Goal: Participate in discussion

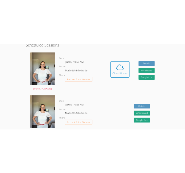
scroll to position [121, 0]
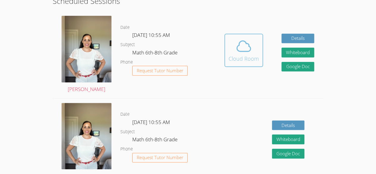
click at [245, 55] on div "Cloud Room" at bounding box center [243, 58] width 30 height 8
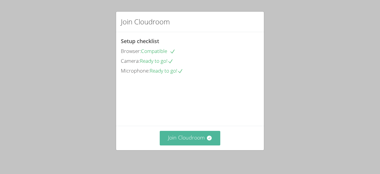
click at [211, 138] on button "Join Cloudroom" at bounding box center [190, 138] width 61 height 15
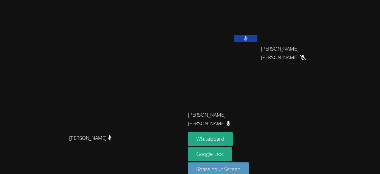
click at [258, 39] on button at bounding box center [246, 38] width 24 height 7
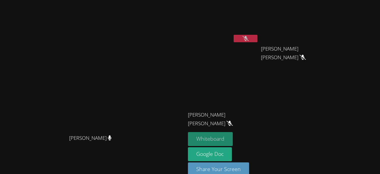
click at [233, 138] on button "Whiteboard" at bounding box center [210, 139] width 45 height 14
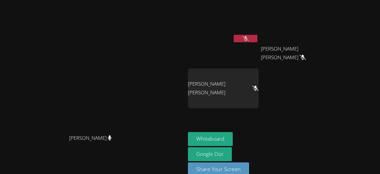
click at [258, 41] on button at bounding box center [246, 38] width 24 height 7
click at [248, 37] on icon at bounding box center [246, 38] width 4 height 5
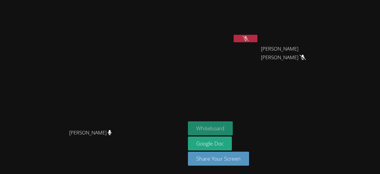
click at [233, 125] on button "Whiteboard" at bounding box center [210, 128] width 45 height 14
click at [249, 39] on icon at bounding box center [246, 38] width 6 height 5
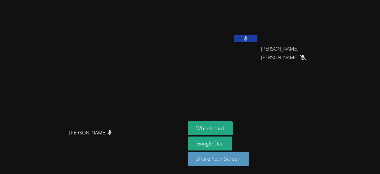
click at [248, 40] on icon at bounding box center [246, 38] width 4 height 5
click at [258, 40] on button at bounding box center [246, 38] width 24 height 7
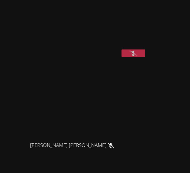
scroll to position [121, 0]
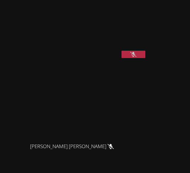
click at [38, 126] on video at bounding box center [74, 99] width 89 height 81
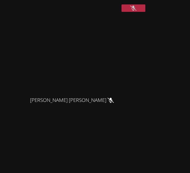
scroll to position [168, 0]
click at [46, 93] on video at bounding box center [74, 52] width 89 height 81
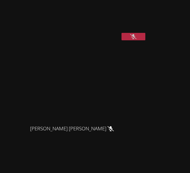
scroll to position [139, 0]
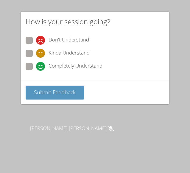
click at [36, 71] on span at bounding box center [36, 71] width 0 height 0
click at [36, 64] on input "Completely Understand" at bounding box center [38, 65] width 5 height 5
radio input "true"
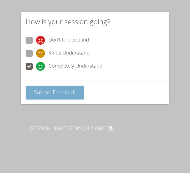
click at [59, 86] on button "Submit Feedback" at bounding box center [55, 93] width 58 height 14
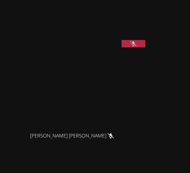
scroll to position [131, 0]
click at [132, 47] on icon at bounding box center [133, 44] width 6 height 5
